Goal: Information Seeking & Learning: Learn about a topic

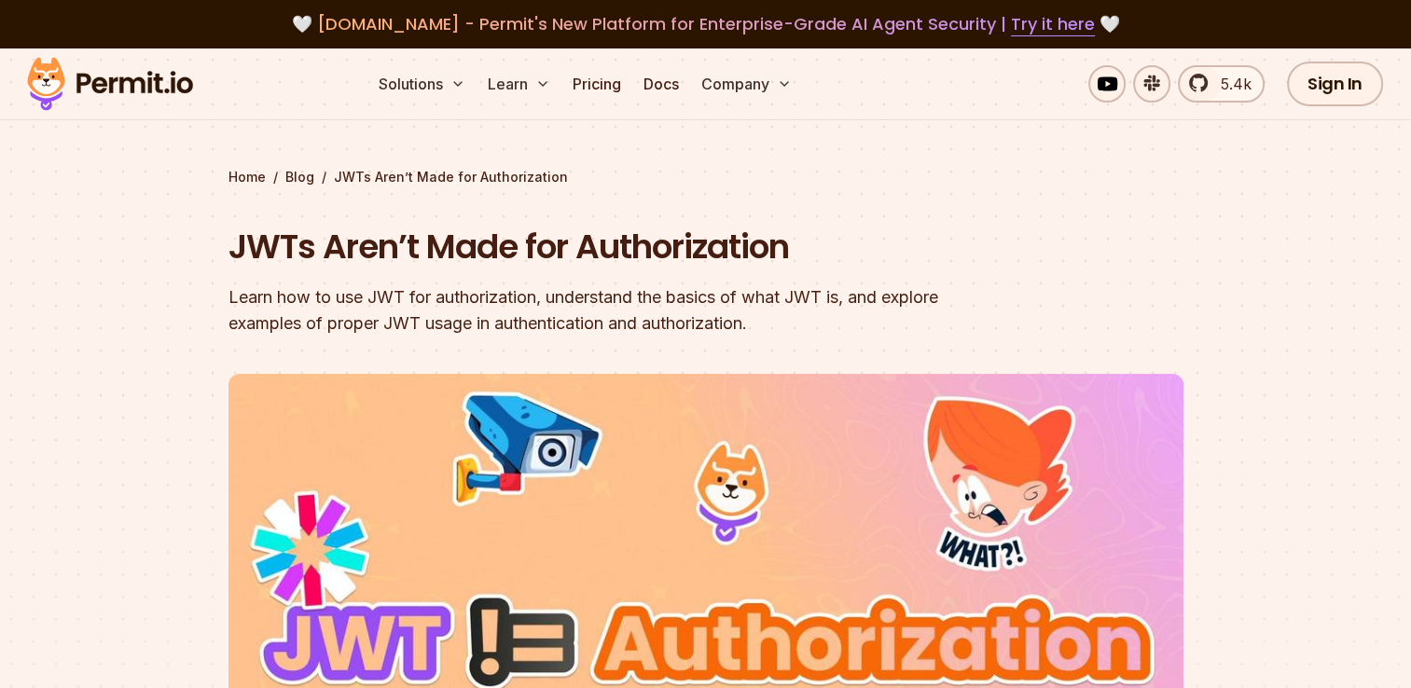
click at [137, 314] on section "Home / Blog / JWTs Aren’t Made for Authorization JWTs Aren’t Made for Authoriza…" at bounding box center [705, 553] width 1411 height 1008
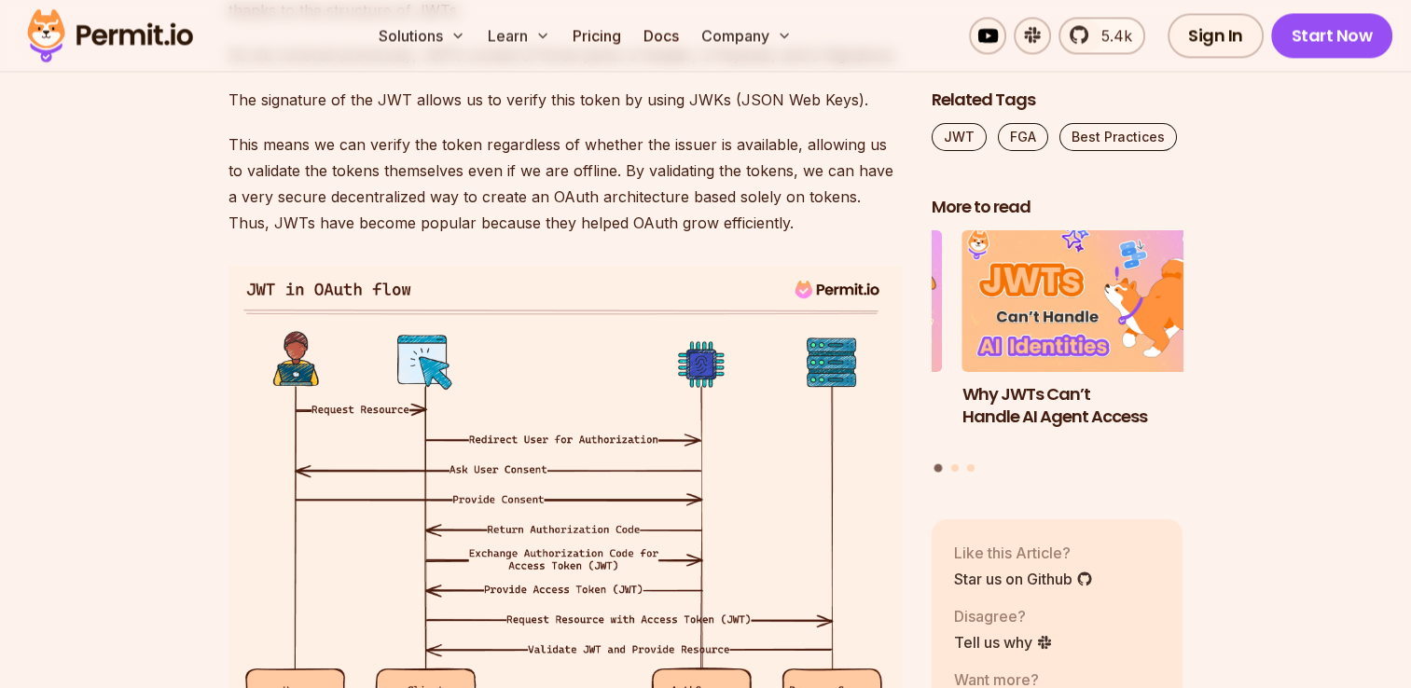
scroll to position [2914, 0]
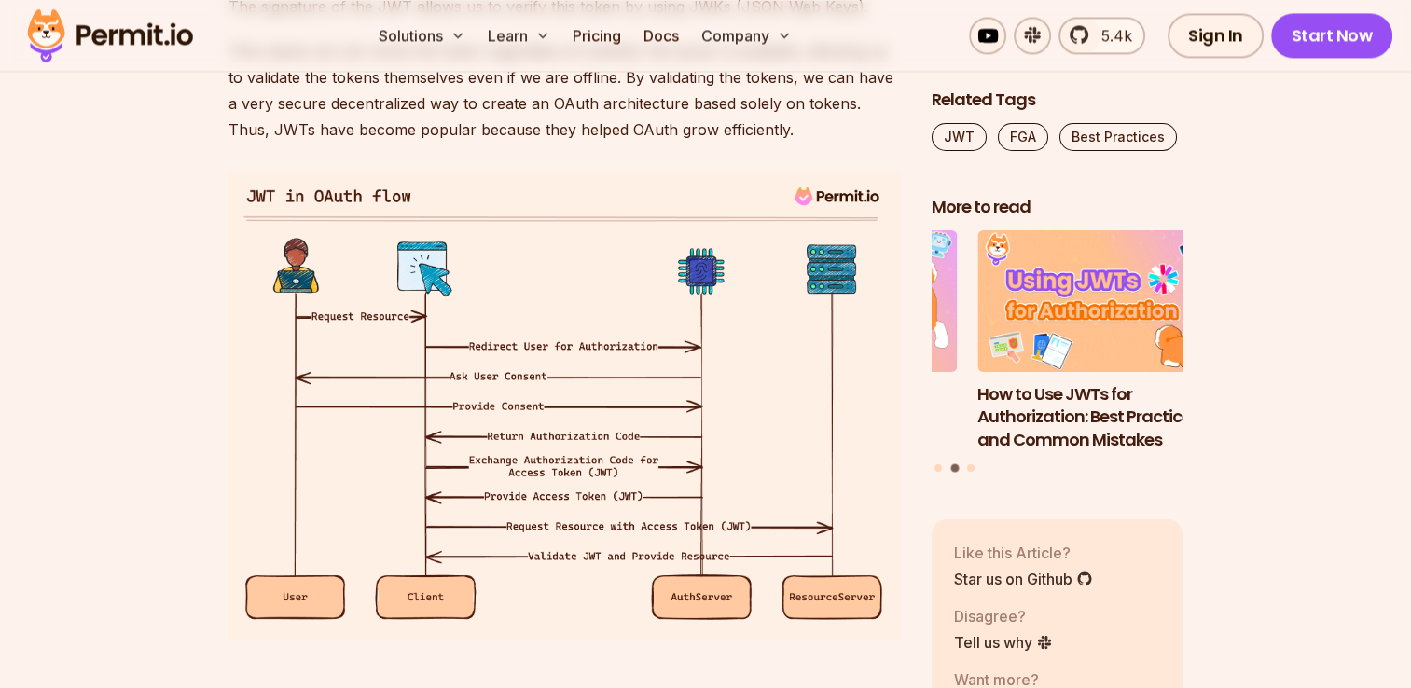
drag, startPoint x: 172, startPoint y: 289, endPoint x: 134, endPoint y: 267, distance: 43.5
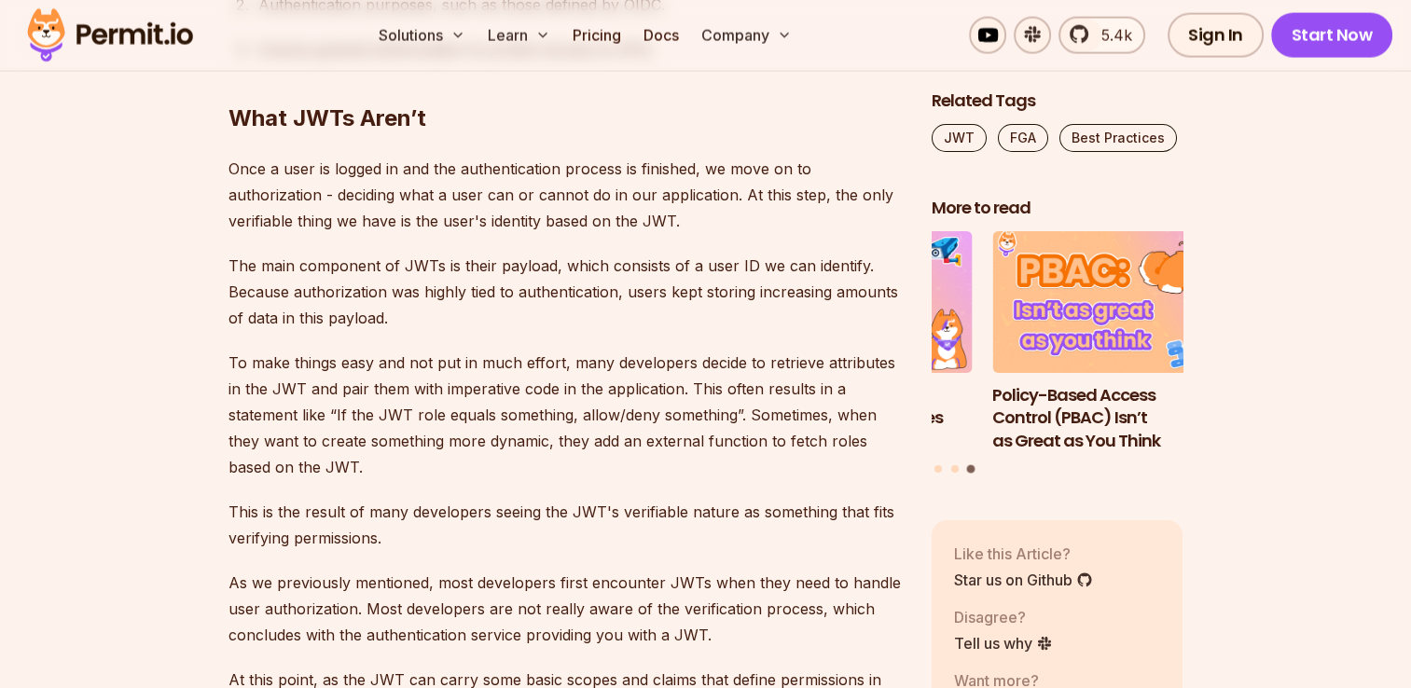
scroll to position [4127, 0]
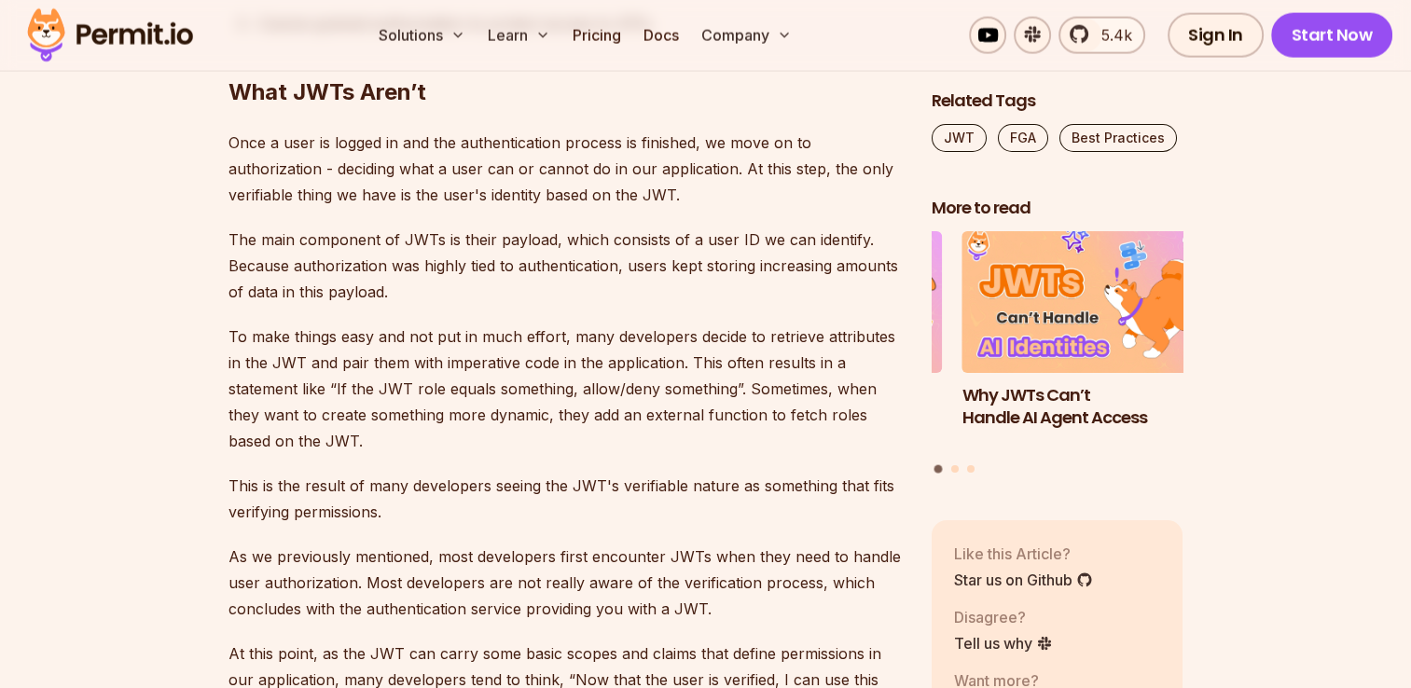
click at [153, 367] on section "Table of Contents If you’ve been involved in software development in the last d…" at bounding box center [705, 471] width 1411 height 7084
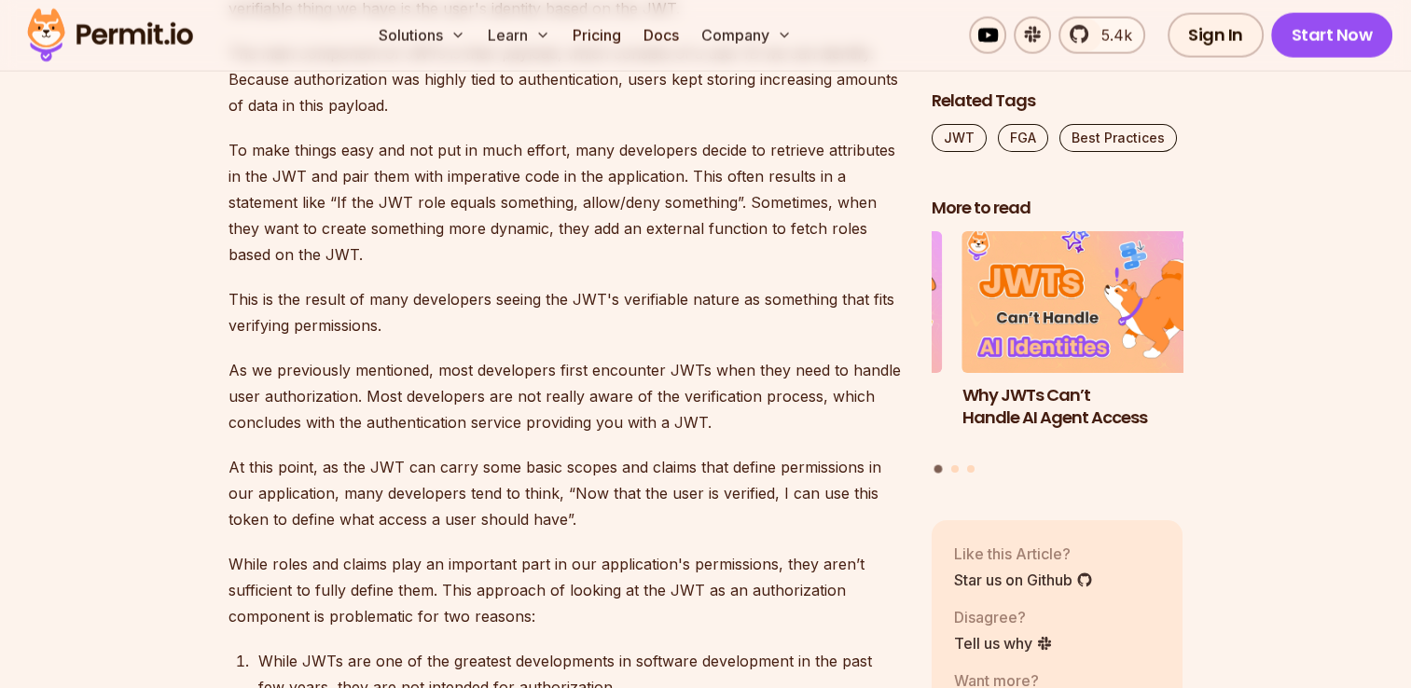
scroll to position [4407, 0]
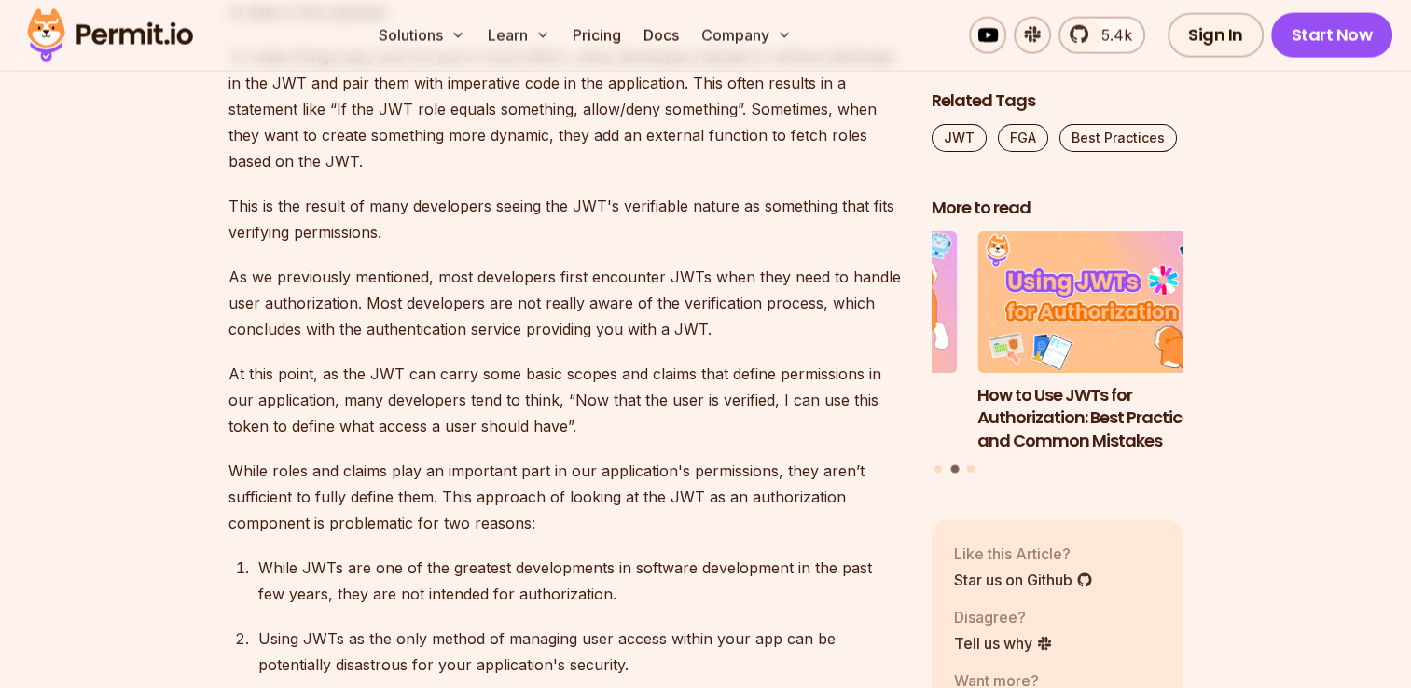
drag, startPoint x: 152, startPoint y: 215, endPoint x: 103, endPoint y: 172, distance: 66.1
click at [103, 172] on section "Table of Contents If you’ve been involved in software development in the last d…" at bounding box center [705, 191] width 1411 height 7084
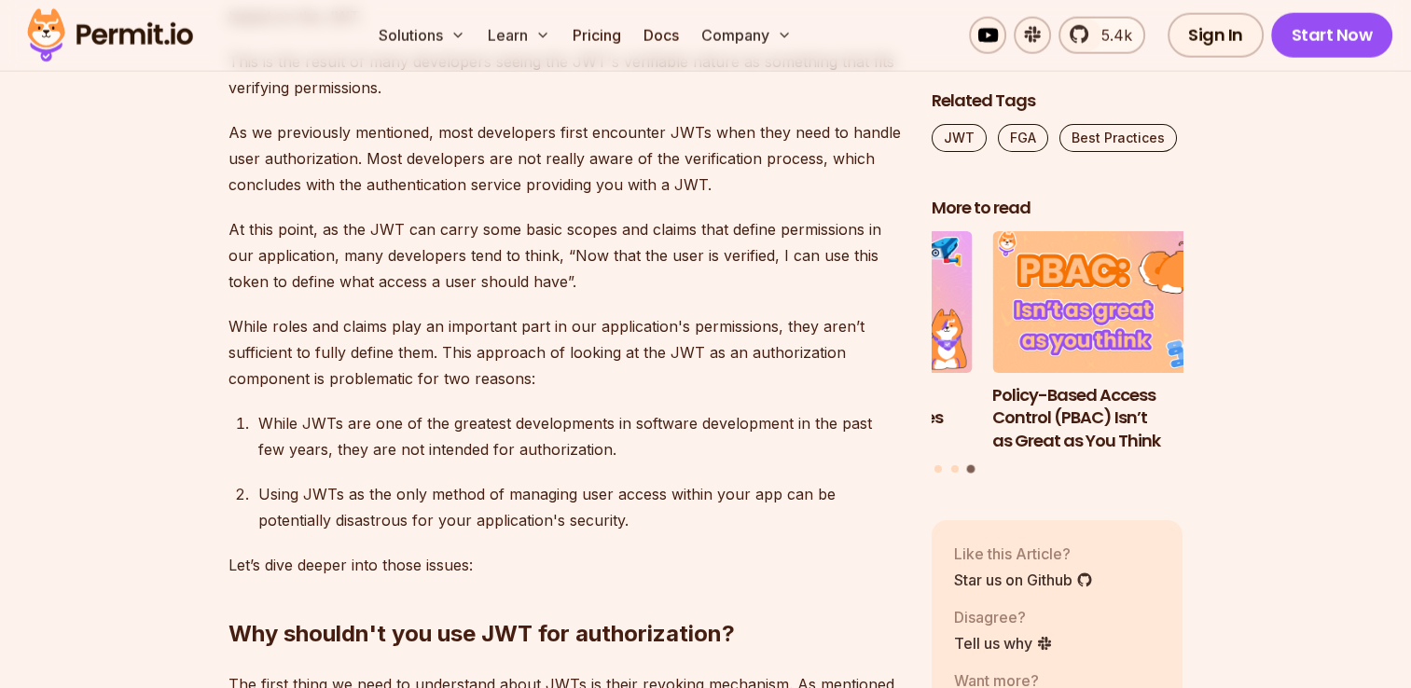
scroll to position [4593, 0]
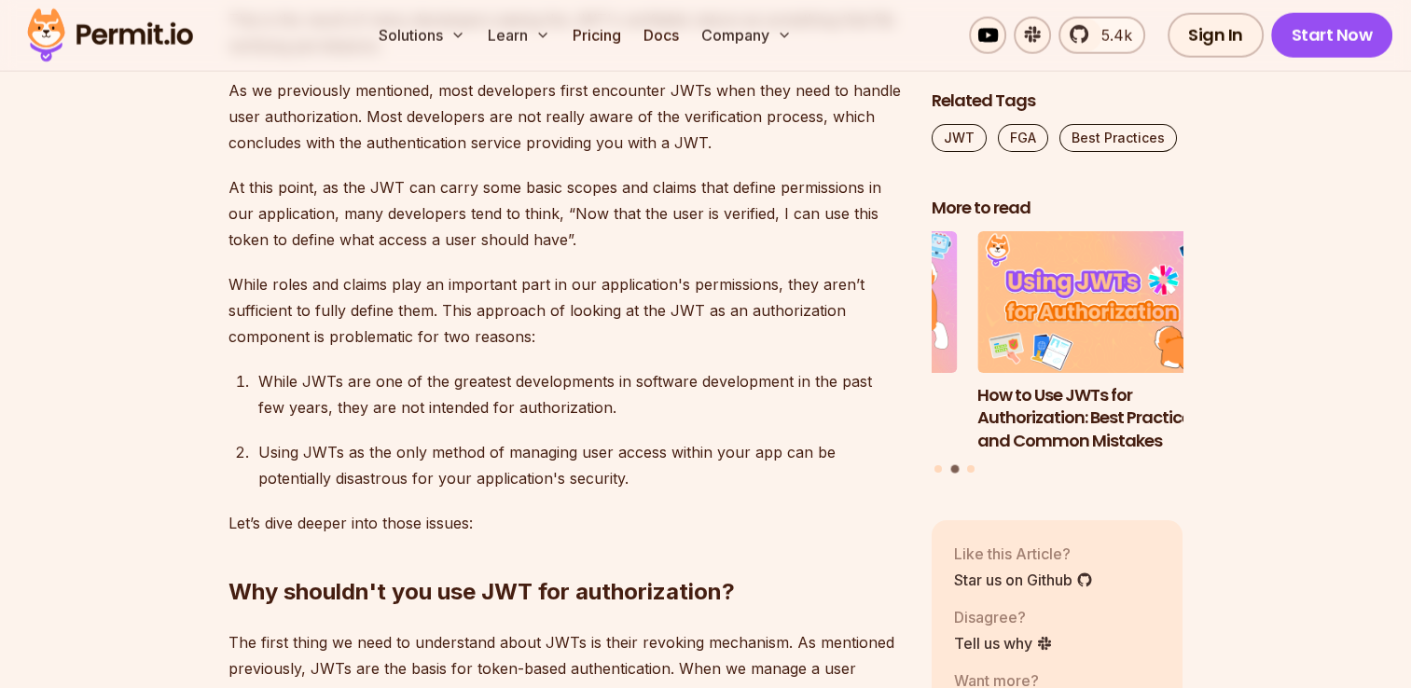
drag, startPoint x: 160, startPoint y: 202, endPoint x: 112, endPoint y: 181, distance: 53.0
click at [109, 181] on section "Table of Contents If you’ve been involved in software development in the last d…" at bounding box center [705, 5] width 1411 height 7084
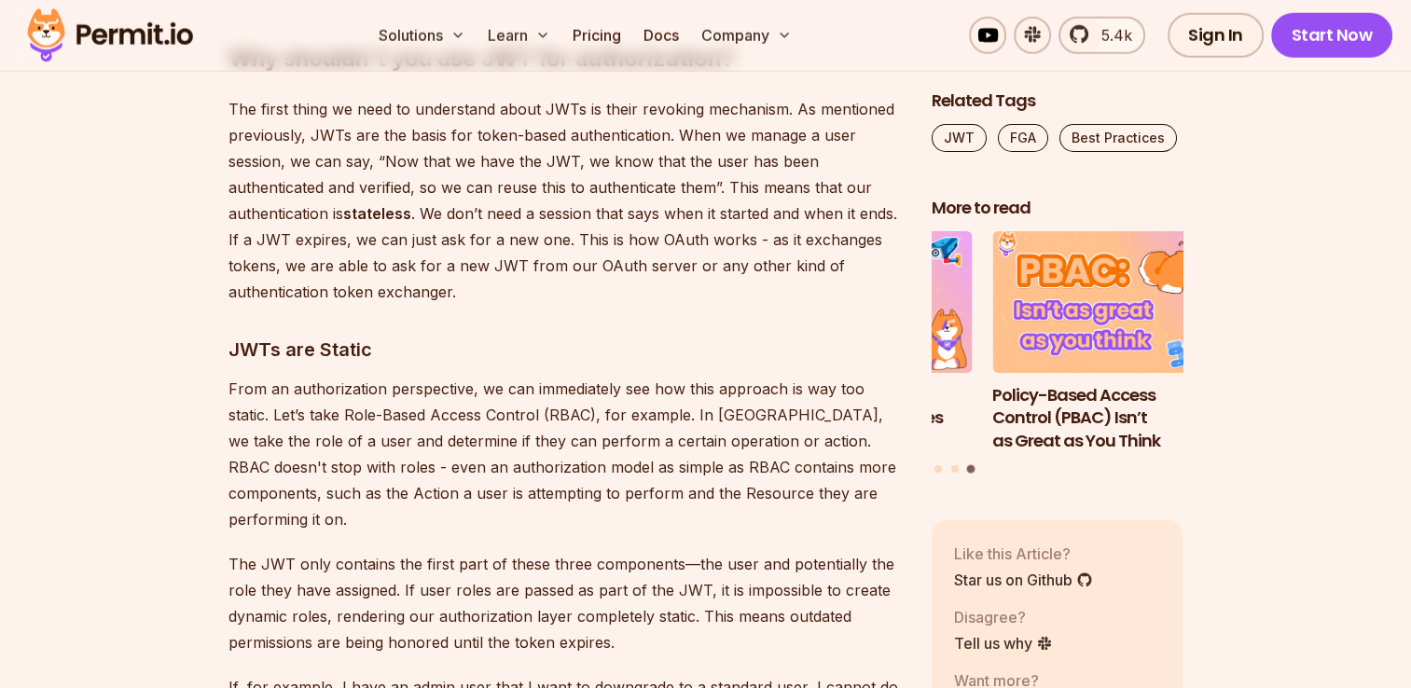
scroll to position [5153, 0]
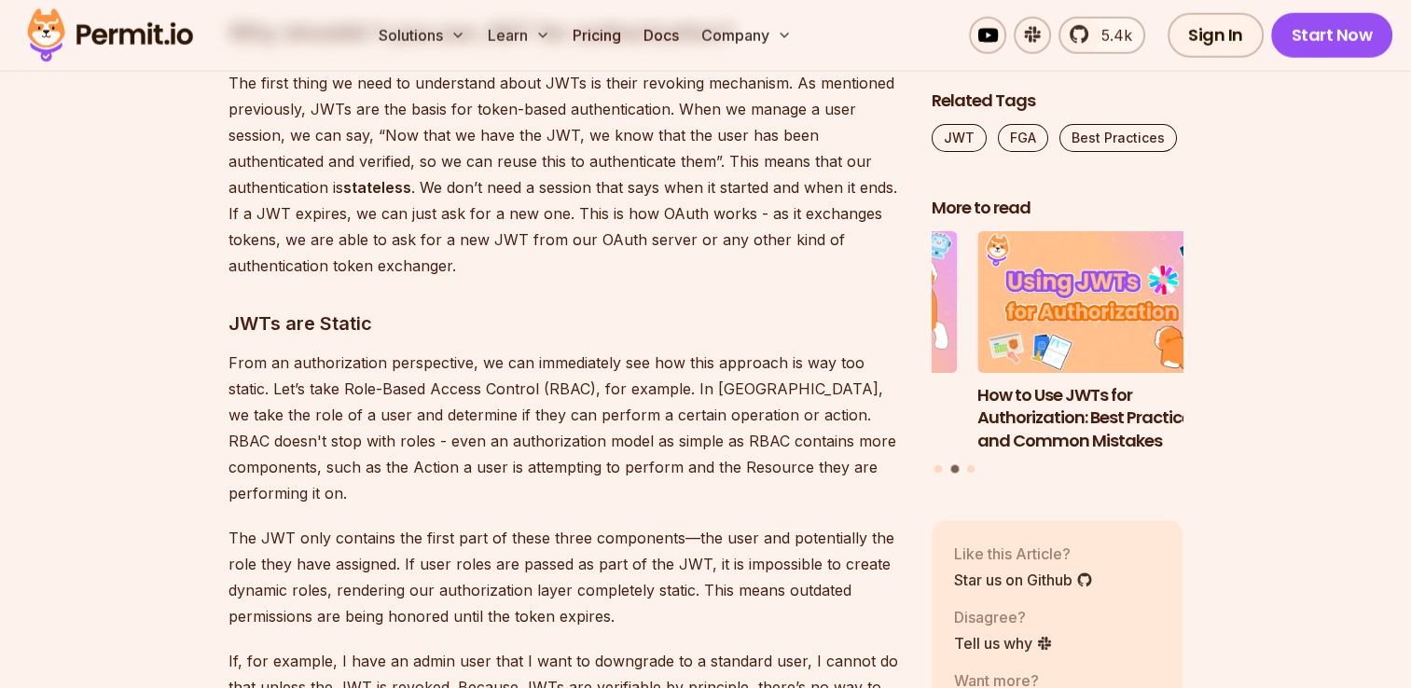
drag, startPoint x: 200, startPoint y: 247, endPoint x: 121, endPoint y: 230, distance: 80.1
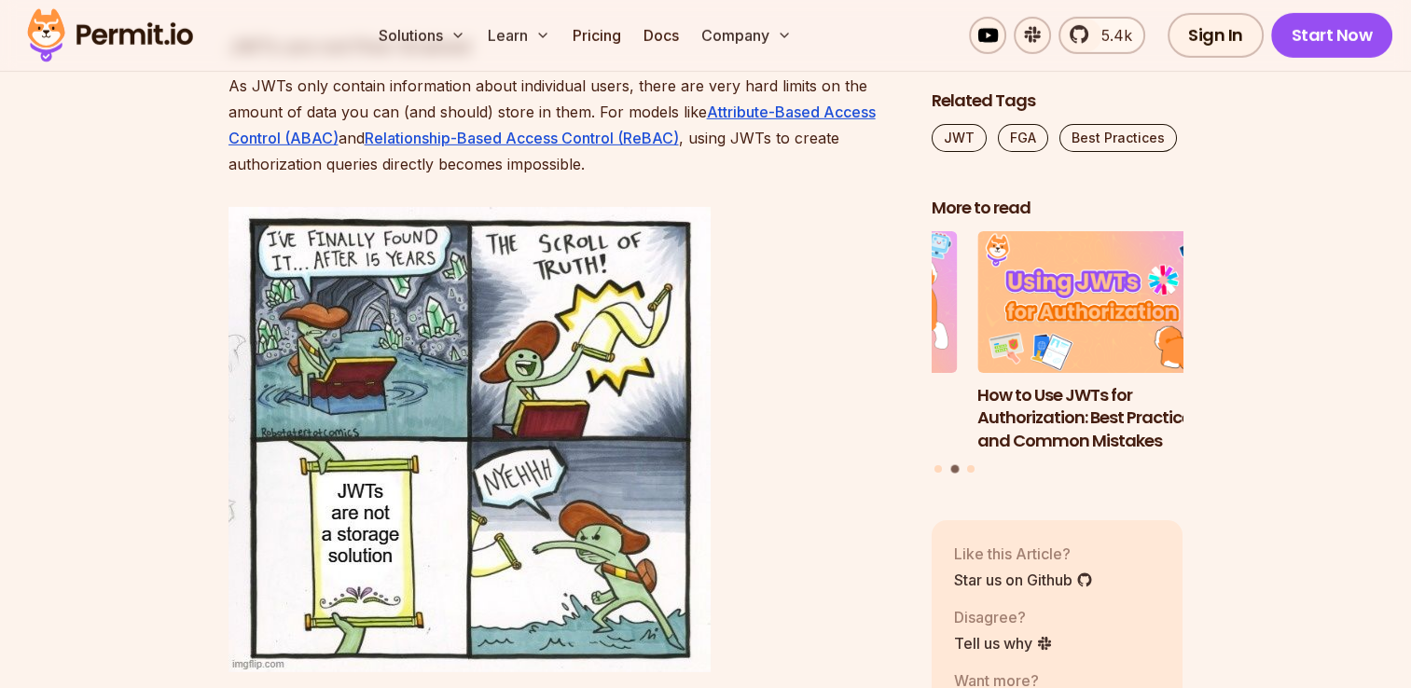
scroll to position [6023, 0]
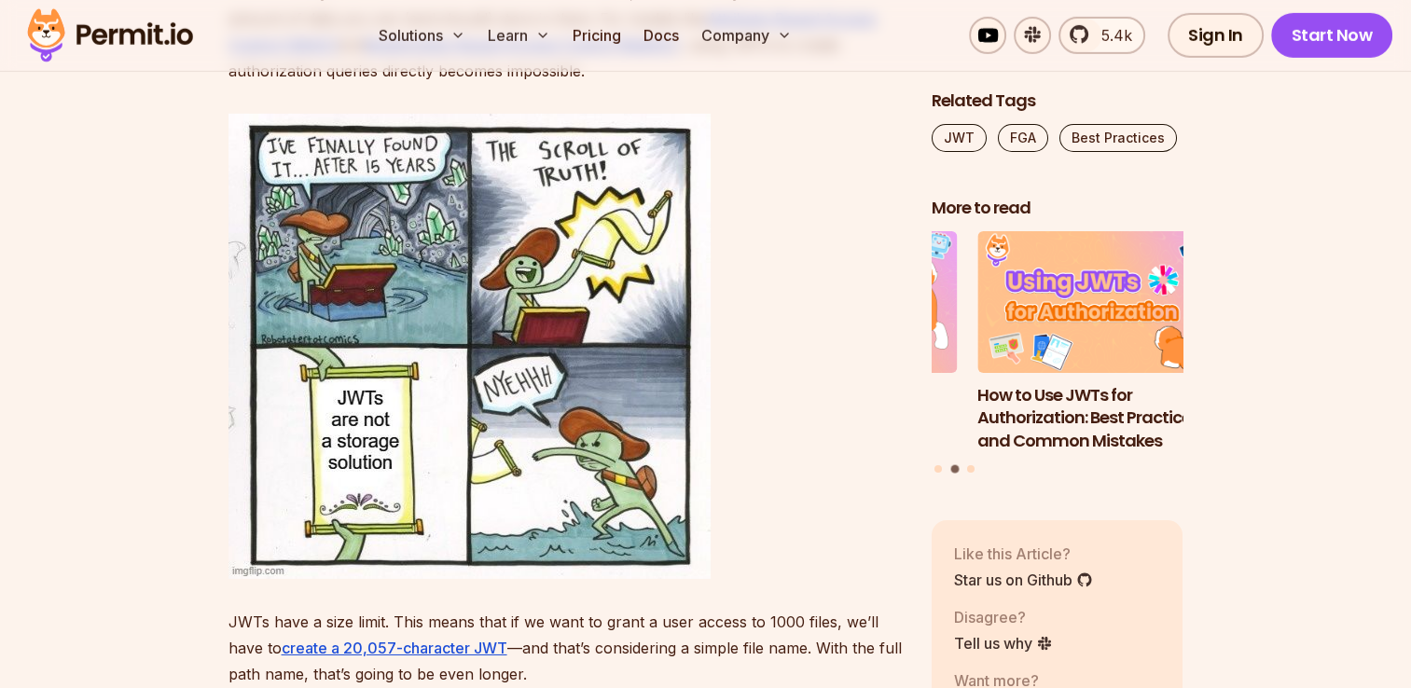
drag, startPoint x: 80, startPoint y: 335, endPoint x: 26, endPoint y: 241, distance: 108.6
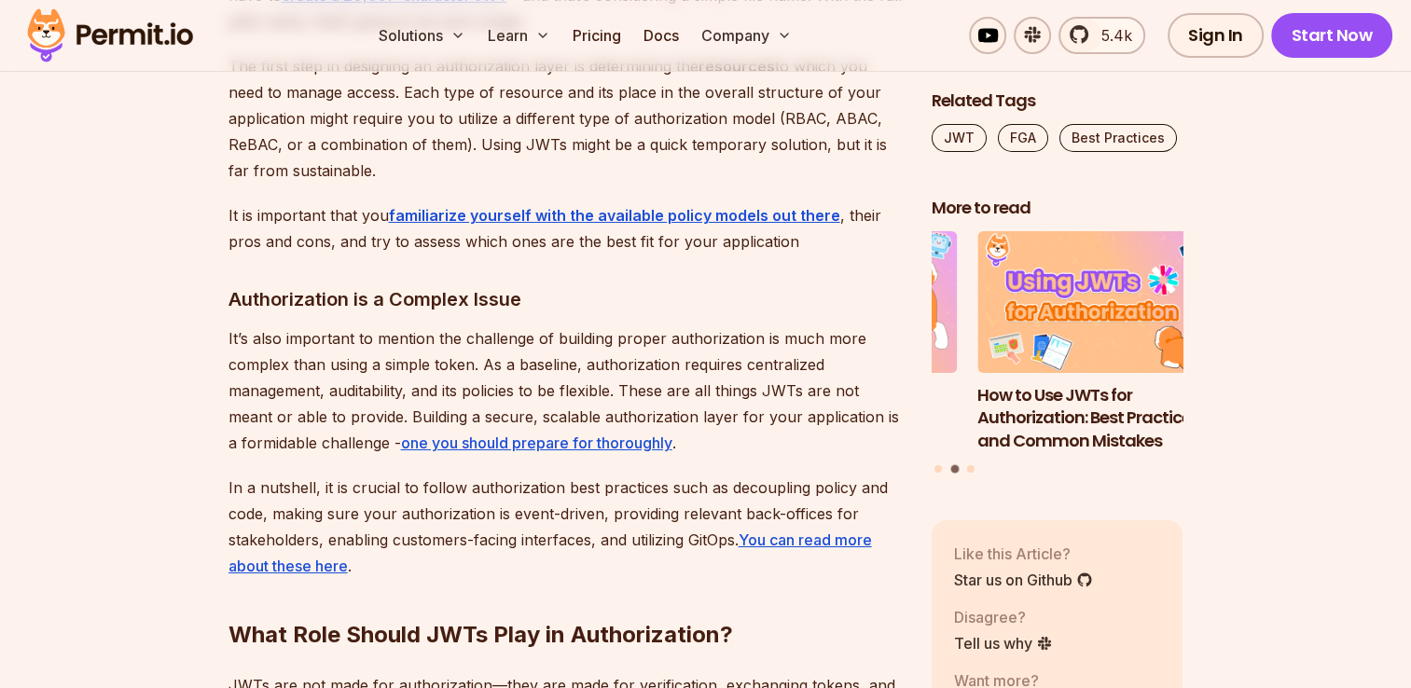
scroll to position [6769, 0]
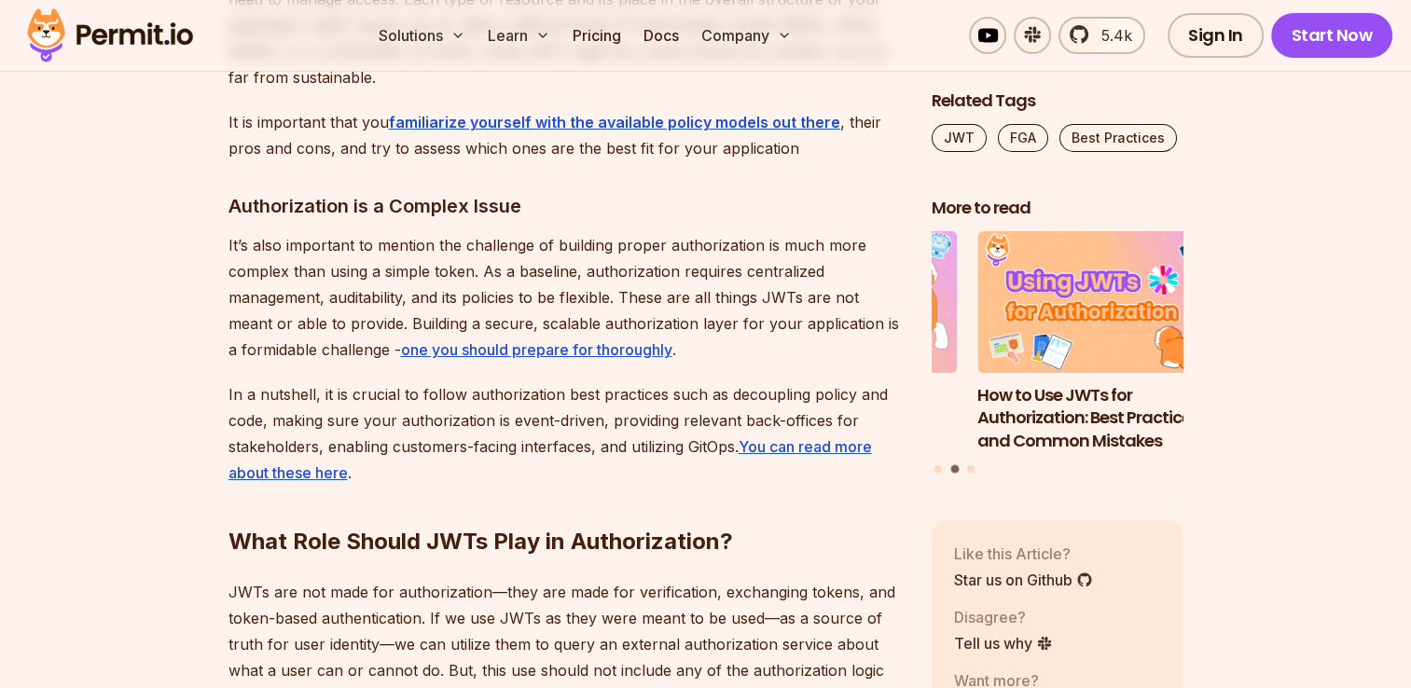
click at [716, 332] on p "It’s also important to mention the challenge of building proper authorization i…" at bounding box center [565, 297] width 673 height 131
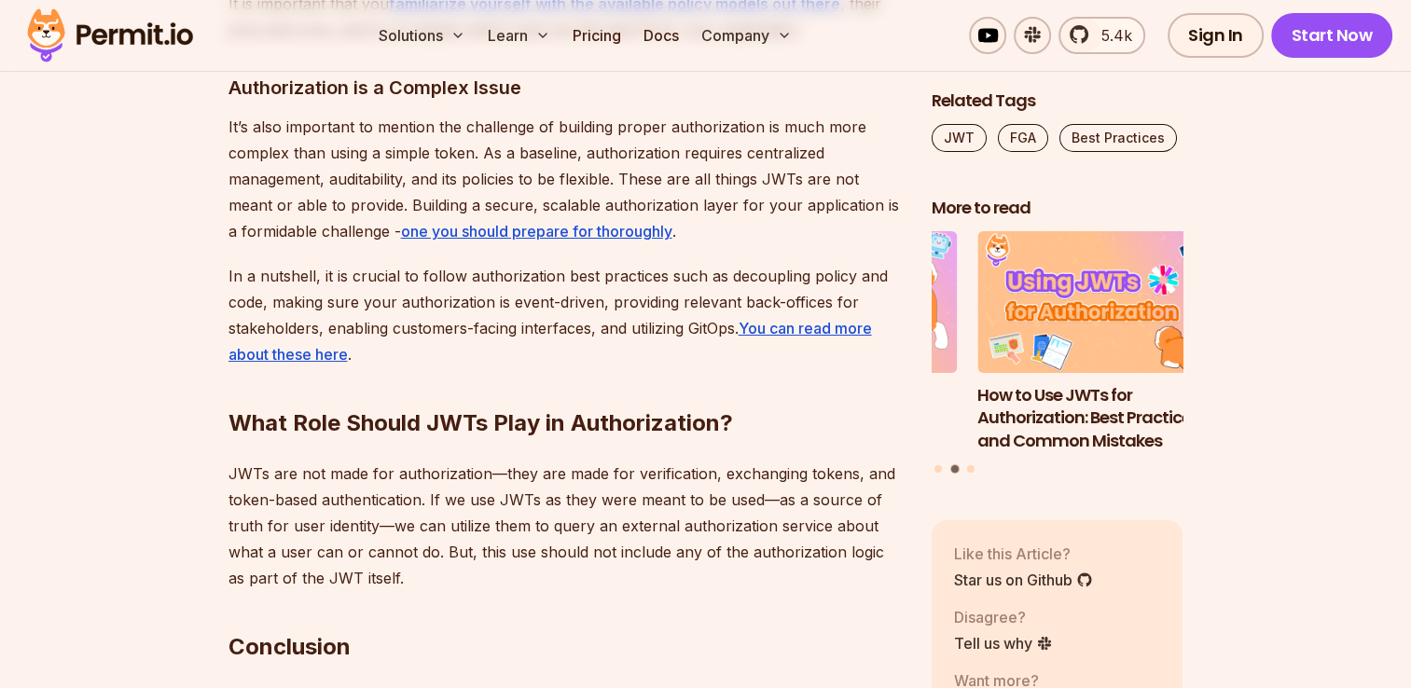
scroll to position [6489, 0]
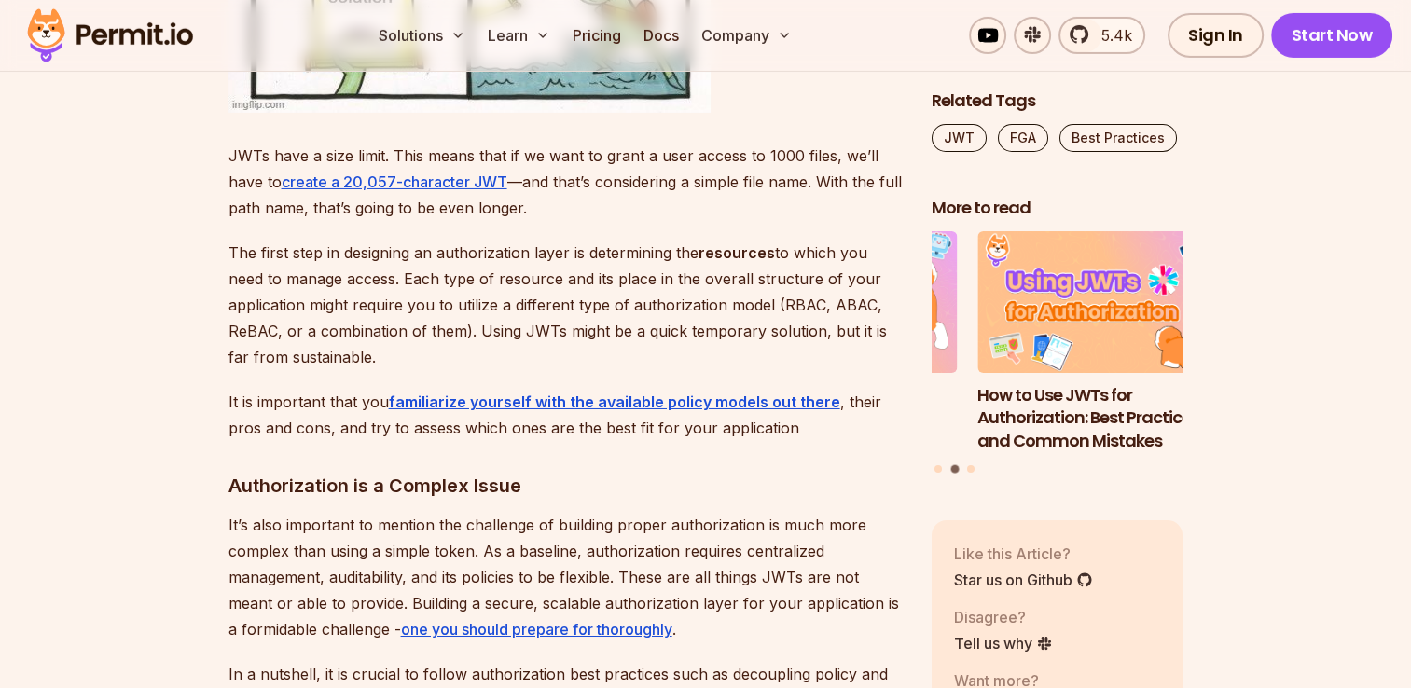
click at [884, 28] on div "Solutions Learn Pricing Docs Company 5.4k Sign In Start Now" at bounding box center [705, 36] width 1411 height 72
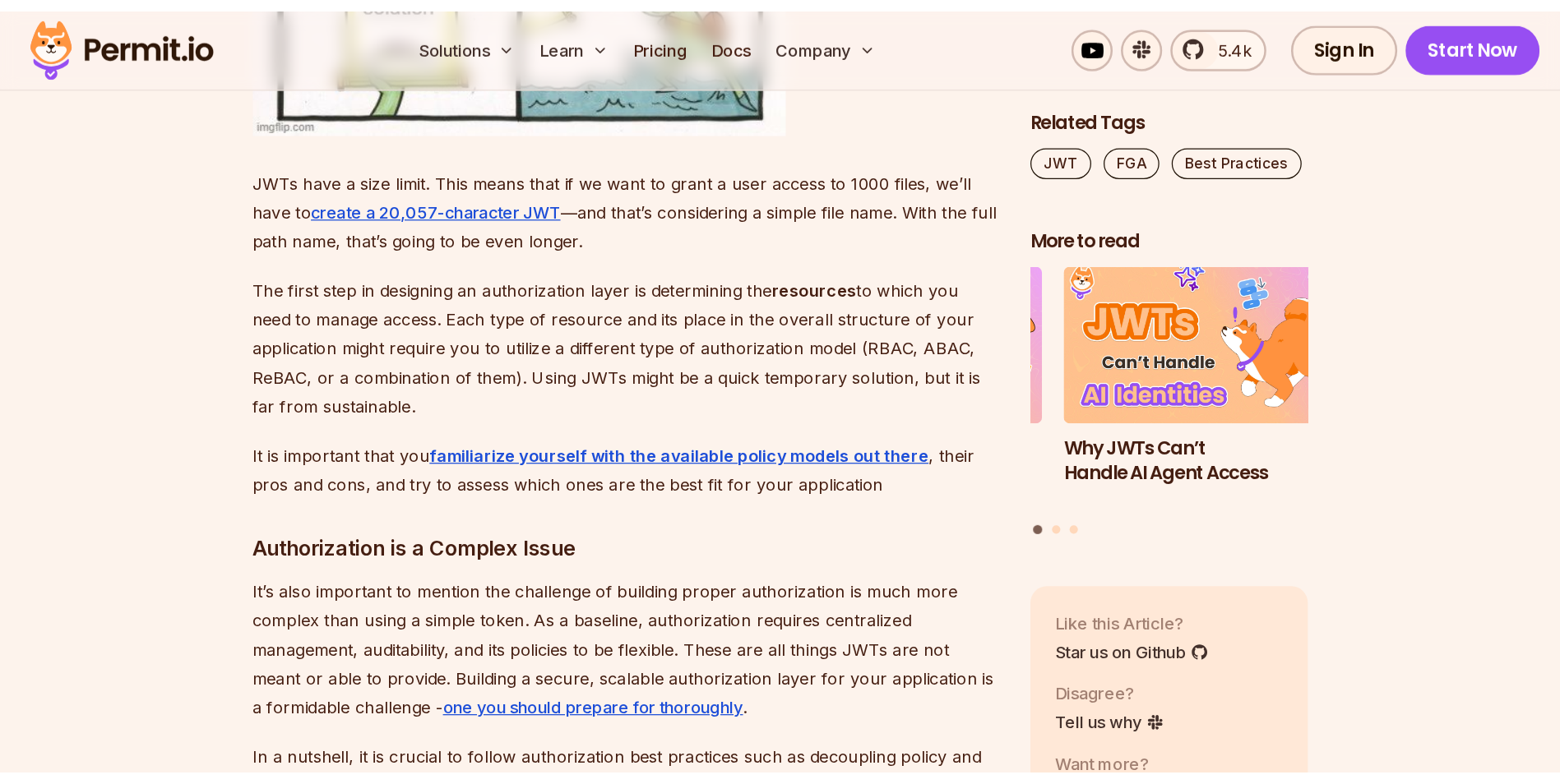
scroll to position [5717, 0]
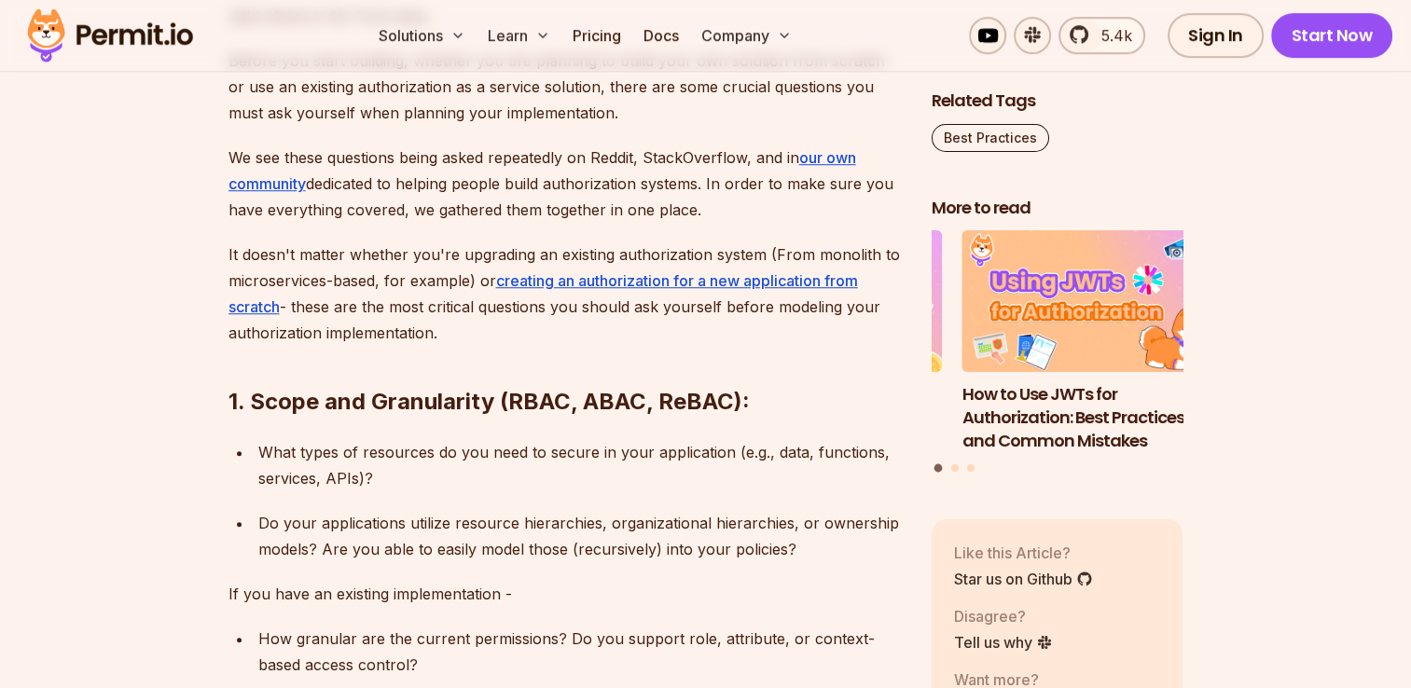
scroll to position [809, 0]
